Goal: Information Seeking & Learning: Learn about a topic

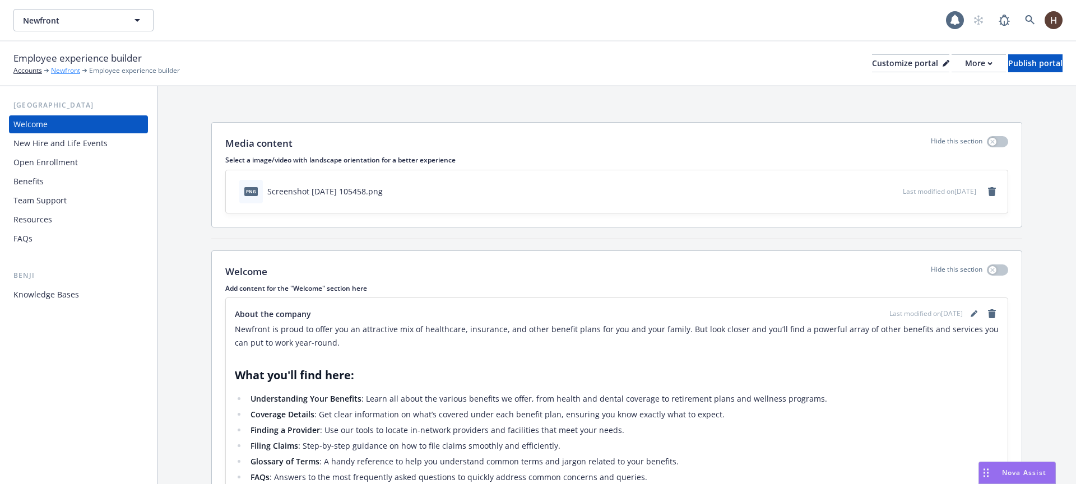
click at [82, 67] on div "Newfront" at bounding box center [69, 71] width 36 height 10
click at [76, 68] on link "Newfront" at bounding box center [65, 71] width 29 height 10
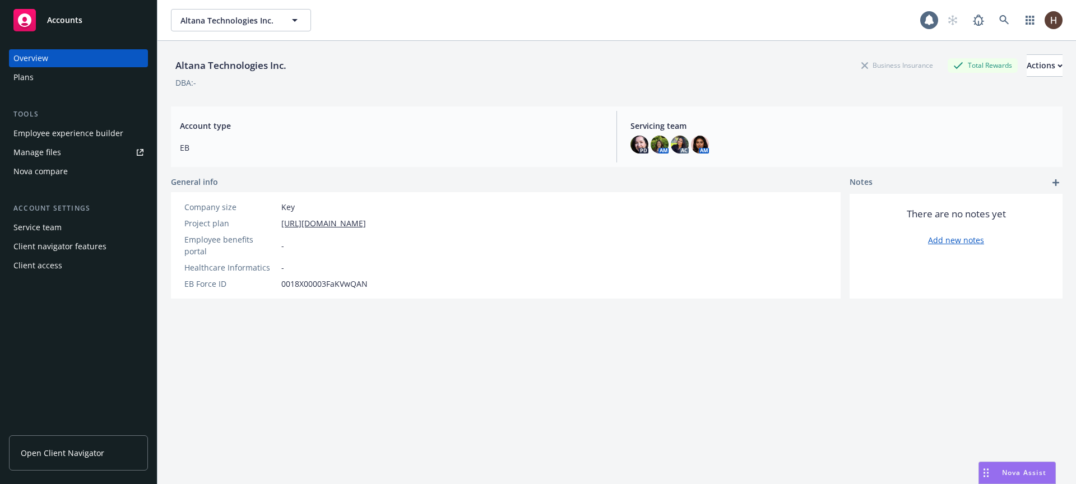
click at [45, 82] on div "Plans" at bounding box center [78, 77] width 130 height 18
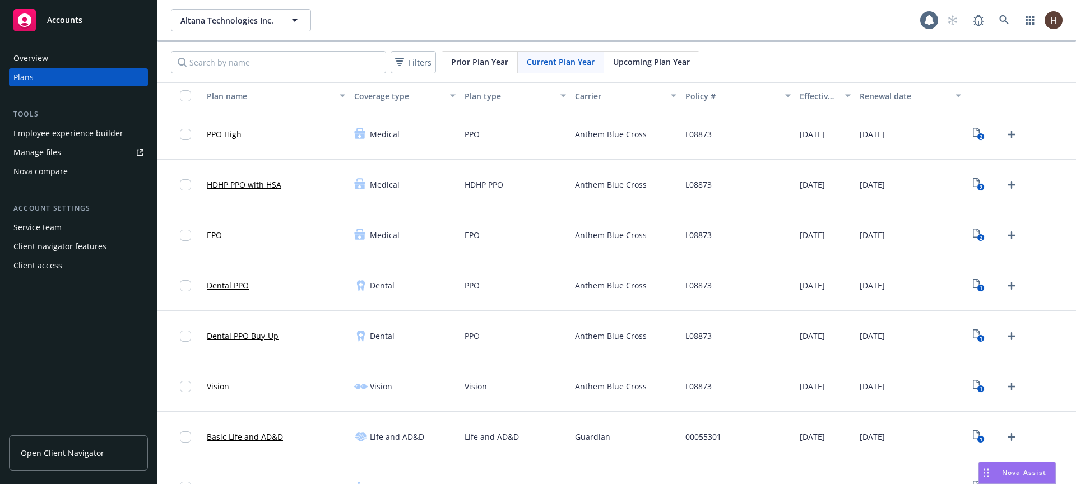
click at [229, 135] on link "PPO High" at bounding box center [224, 134] width 35 height 12
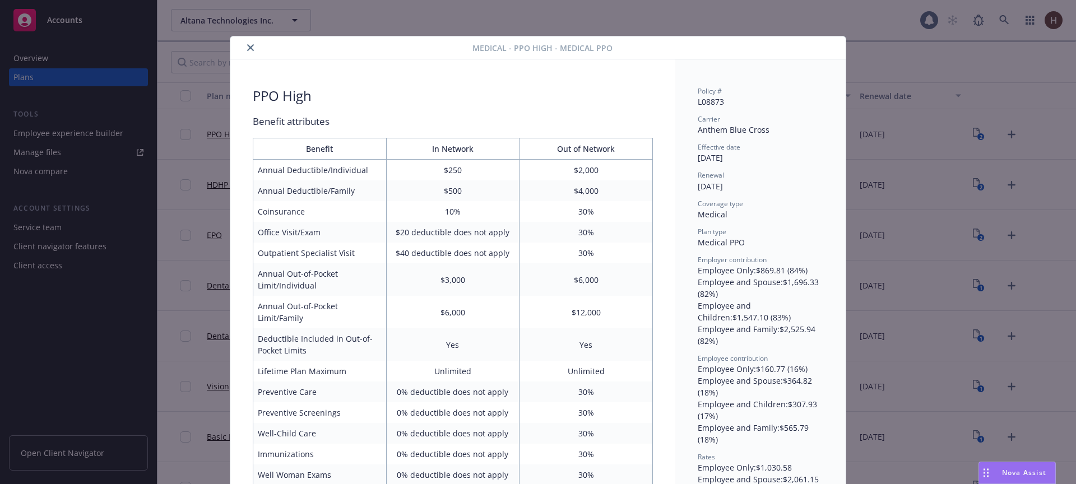
click at [250, 48] on button "close" at bounding box center [250, 47] width 13 height 13
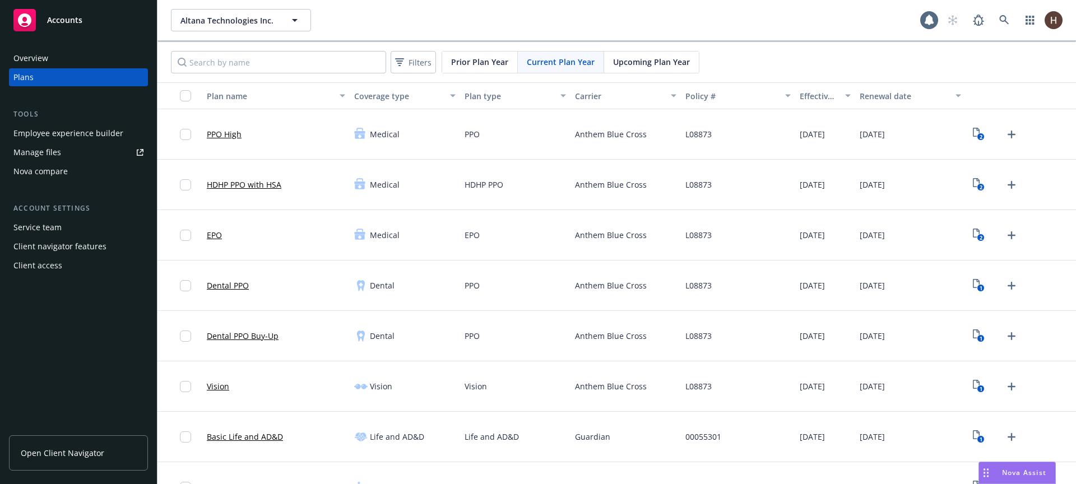
click at [249, 179] on link "HDHP PPO with HSA" at bounding box center [244, 185] width 75 height 12
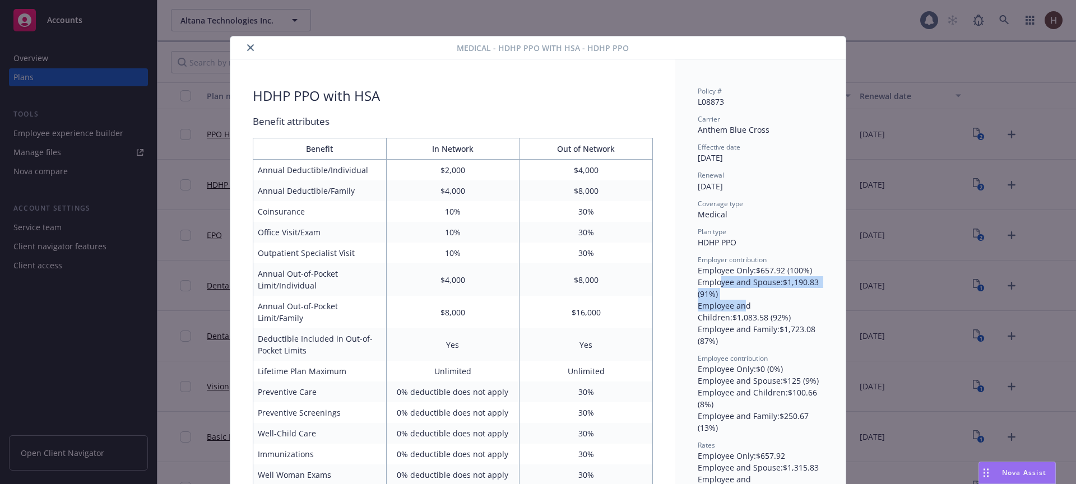
drag, startPoint x: 729, startPoint y: 292, endPoint x: 748, endPoint y: 313, distance: 27.4
click at [740, 305] on div "Employee Only : $657.92 (100%) Employee and Spouse : $1,190.83 (91%) Employee a…" at bounding box center [761, 305] width 126 height 82
click at [748, 313] on div "Employee and Children : $1,083.58 (92%)" at bounding box center [761, 312] width 126 height 24
click at [759, 336] on div "Employee and Family : $1,723.08 (87%)" at bounding box center [761, 335] width 126 height 24
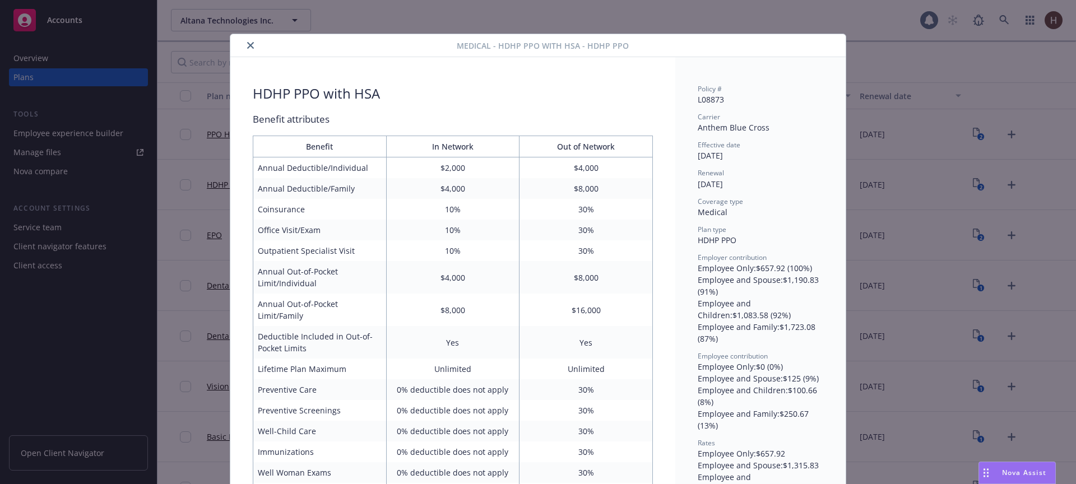
click at [759, 334] on div "Employee and Family : $1,723.08 (87%)" at bounding box center [761, 333] width 126 height 24
click at [240, 41] on div at bounding box center [346, 47] width 222 height 13
click at [248, 50] on icon "close" at bounding box center [250, 47] width 7 height 7
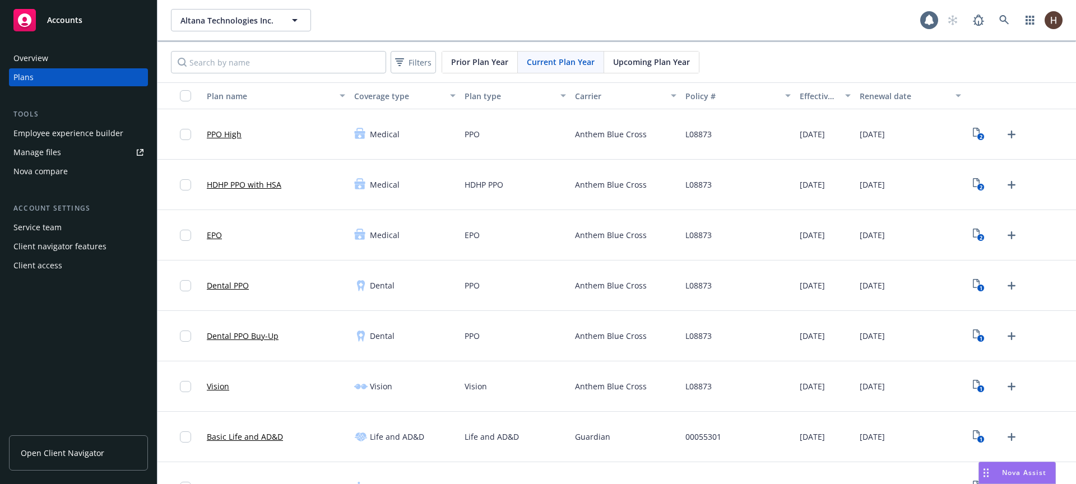
click at [208, 244] on div "EPO" at bounding box center [214, 235] width 15 height 36
click at [212, 241] on div "EPO" at bounding box center [214, 235] width 15 height 36
click at [213, 238] on link "EPO" at bounding box center [214, 235] width 15 height 12
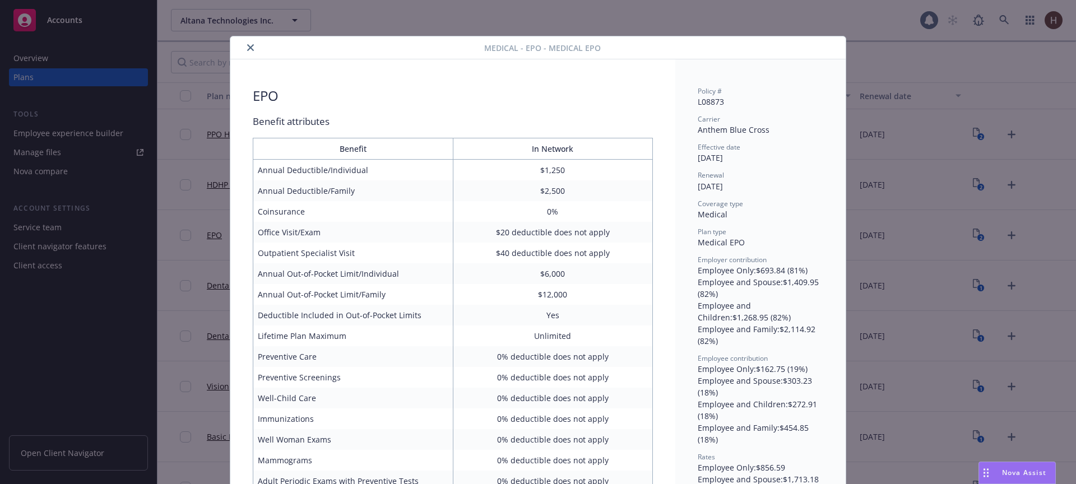
click at [247, 41] on button "close" at bounding box center [250, 47] width 13 height 13
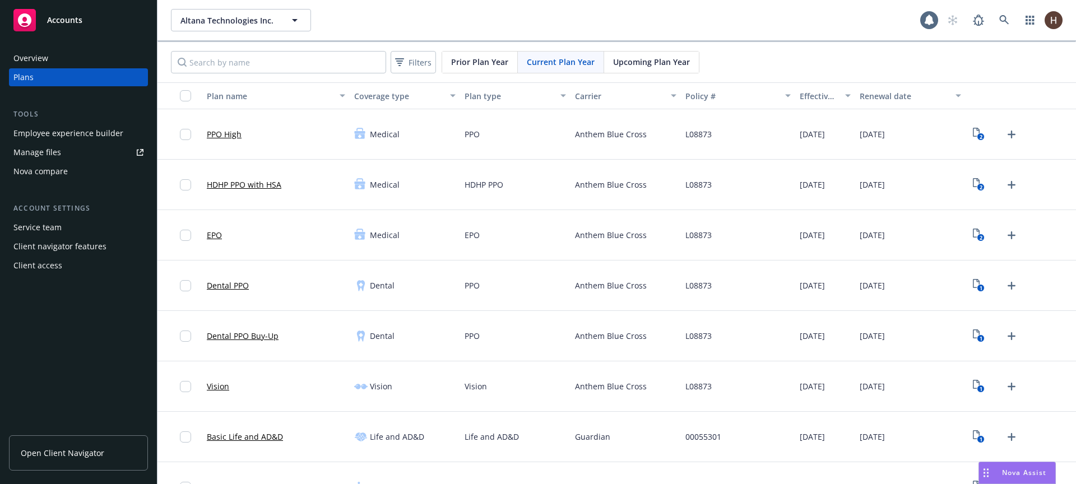
drag, startPoint x: 593, startPoint y: 25, endPoint x: 620, endPoint y: 26, distance: 26.9
click at [594, 25] on div "Altana Technologies Inc. Altana Technologies Inc." at bounding box center [545, 20] width 749 height 22
drag, startPoint x: 622, startPoint y: 26, endPoint x: 732, endPoint y: 15, distance: 110.9
click at [623, 26] on div "Altana Technologies Inc. Altana Technologies Inc." at bounding box center [545, 20] width 749 height 22
click at [733, 16] on div "Altana Technologies Inc. Altana Technologies Inc." at bounding box center [545, 20] width 749 height 22
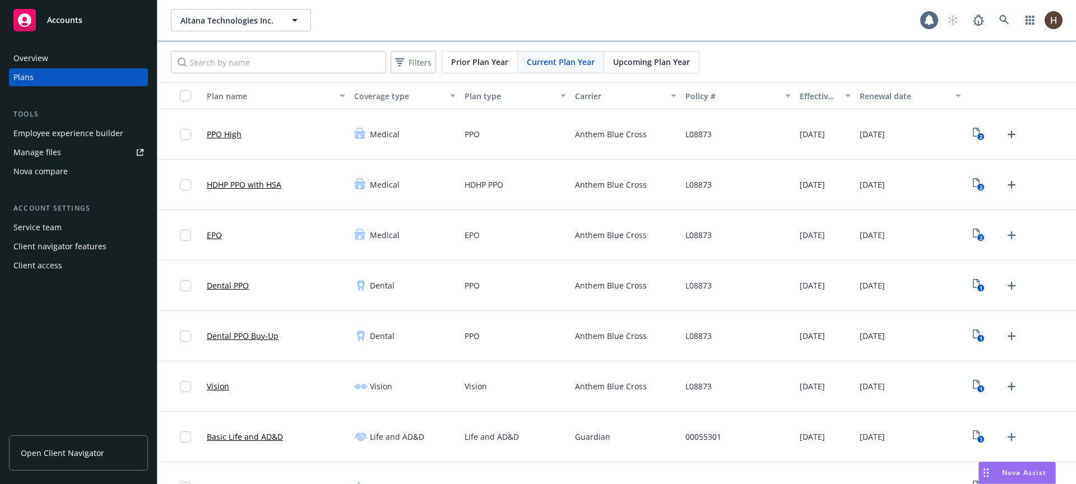
click at [685, 23] on div "Altana Technologies Inc. Altana Technologies Inc." at bounding box center [545, 20] width 749 height 22
click at [787, 25] on div "Altana Technologies Inc. Altana Technologies Inc." at bounding box center [545, 20] width 749 height 22
click at [797, 15] on div "Altana Technologies Inc. Altana Technologies Inc." at bounding box center [545, 20] width 749 height 22
click at [806, 22] on div "Altana Technologies Inc. Altana Technologies Inc." at bounding box center [545, 20] width 749 height 22
click at [807, 24] on div "Altana Technologies Inc. Altana Technologies Inc." at bounding box center [545, 20] width 749 height 22
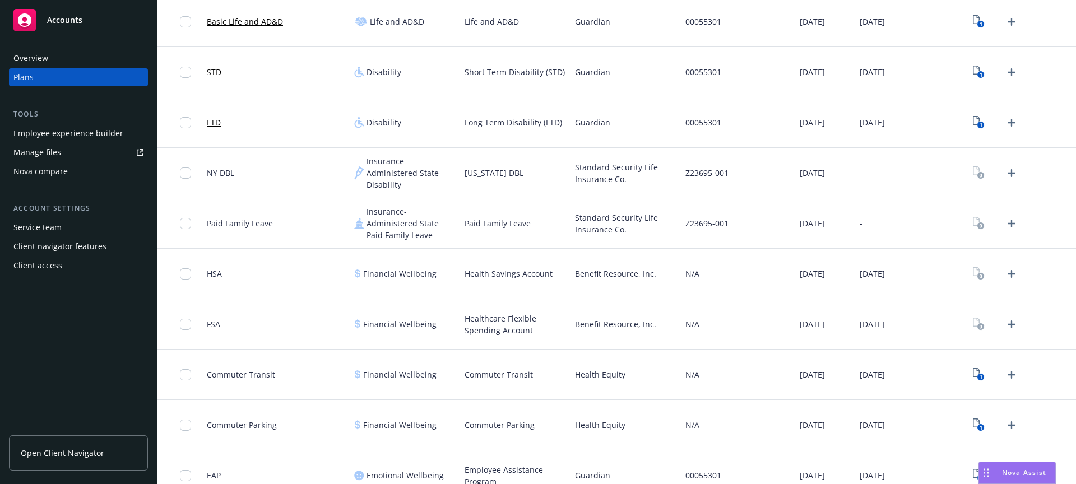
scroll to position [417, 0]
click at [85, 326] on div "Overview Plans Tools Employee experience builder Manage files Nova compare Acco…" at bounding box center [78, 260] width 157 height 448
click at [75, 308] on div "Overview Plans Tools Employee experience builder Manage files Nova compare Acco…" at bounding box center [78, 260] width 157 height 448
click at [68, 315] on div "Overview Plans Tools Employee experience builder Manage files Nova compare Acco…" at bounding box center [78, 260] width 157 height 448
click at [70, 319] on div "Overview Plans Tools Employee experience builder Manage files Nova compare Acco…" at bounding box center [78, 260] width 157 height 448
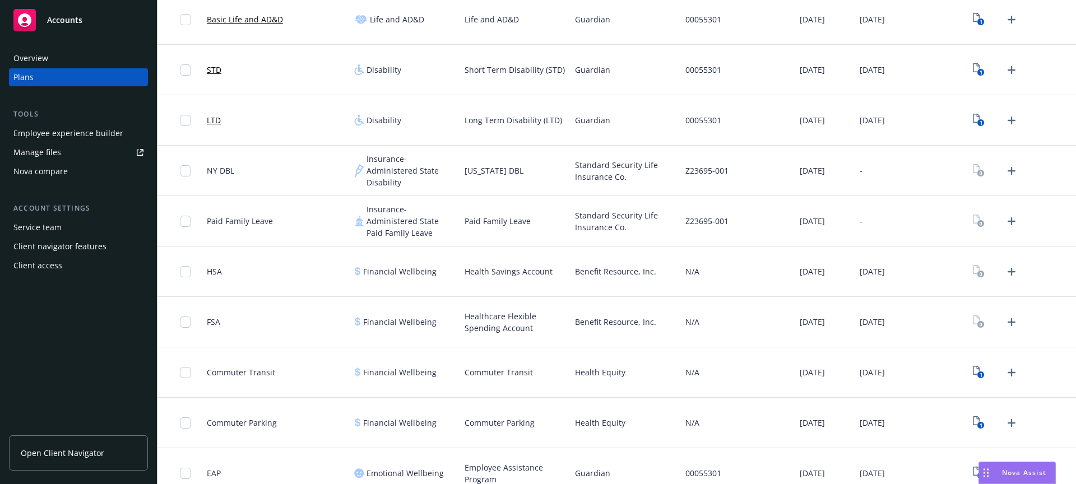
click at [71, 320] on div "Overview Plans Tools Employee experience builder Manage files Nova compare Acco…" at bounding box center [78, 260] width 157 height 448
click at [72, 323] on div "Overview Plans Tools Employee experience builder Manage files Nova compare Acco…" at bounding box center [78, 260] width 157 height 448
drag, startPoint x: 73, startPoint y: 324, endPoint x: 84, endPoint y: 334, distance: 15.1
click at [73, 324] on div "Overview Plans Tools Employee experience builder Manage files Nova compare Acco…" at bounding box center [78, 260] width 157 height 448
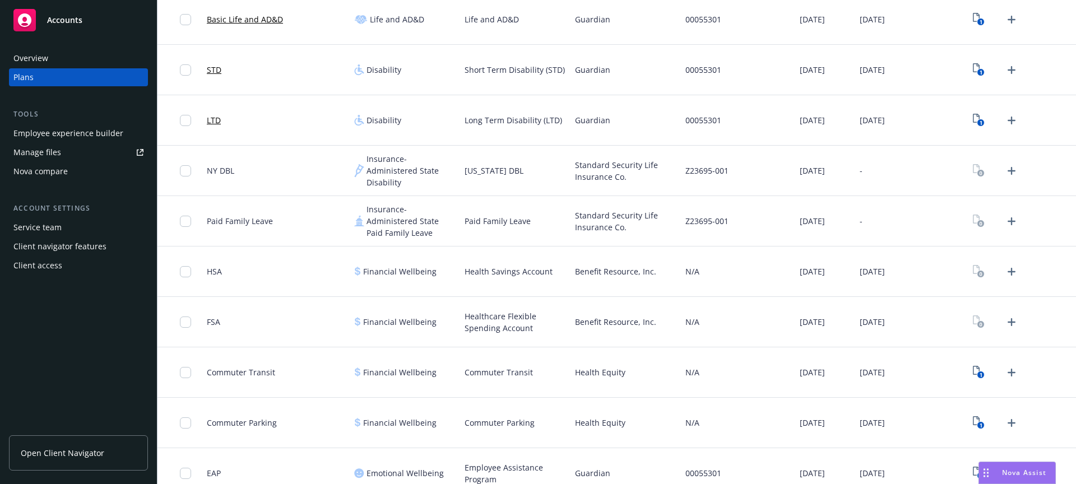
click at [1049, 41] on div "1" at bounding box center [1020, 19] width 110 height 50
drag, startPoint x: 22, startPoint y: 335, endPoint x: 54, endPoint y: 329, distance: 32.0
click at [25, 335] on div "Overview Plans Tools Employee experience builder Manage files Nova compare Acco…" at bounding box center [78, 260] width 157 height 448
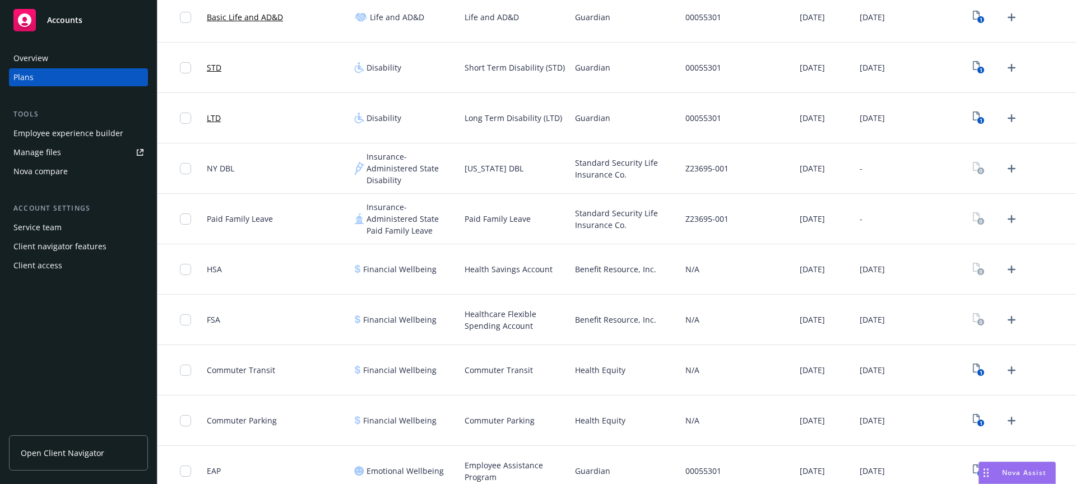
click at [68, 323] on div "Overview Plans Tools Employee experience builder Manage files Nova compare Acco…" at bounding box center [78, 260] width 157 height 448
click at [75, 323] on div "Overview Plans Tools Employee experience builder Manage files Nova compare Acco…" at bounding box center [78, 260] width 157 height 448
